Goal: Task Accomplishment & Management: Manage account settings

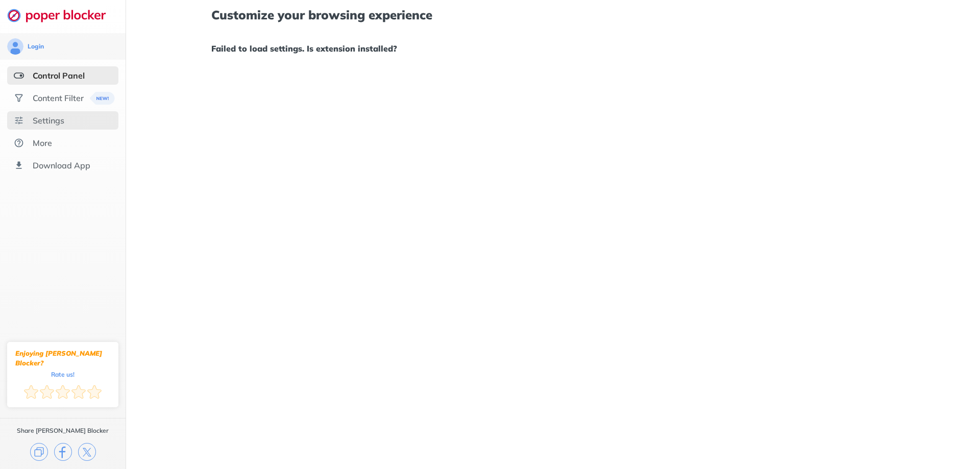
click at [48, 113] on div "Settings" at bounding box center [62, 120] width 111 height 18
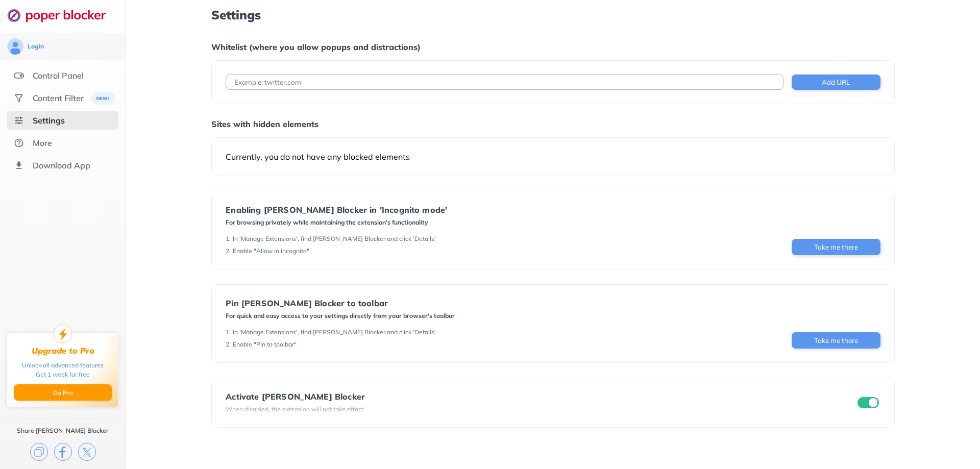
click at [45, 120] on div "Settings" at bounding box center [49, 120] width 32 height 10
click at [63, 10] on img at bounding box center [62, 15] width 110 height 14
click at [57, 14] on img at bounding box center [62, 15] width 110 height 14
click at [63, 101] on div "Content Filter" at bounding box center [58, 98] width 51 height 10
